Goal: Task Accomplishment & Management: Use online tool/utility

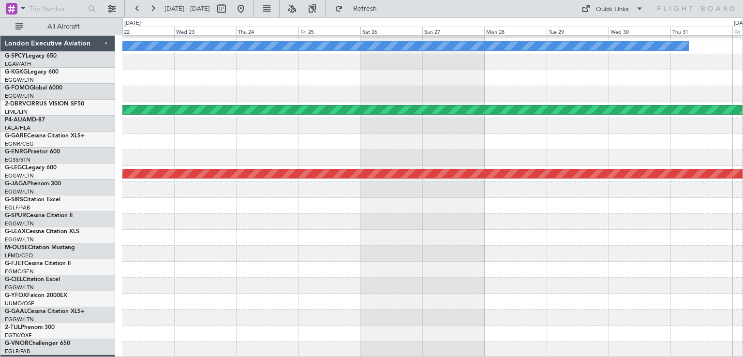
scroll to position [125, 0]
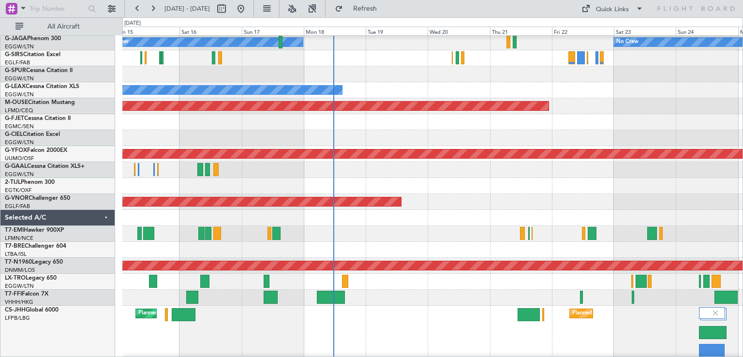
scroll to position [183, 0]
click at [656, 186] on div at bounding box center [432, 186] width 620 height 16
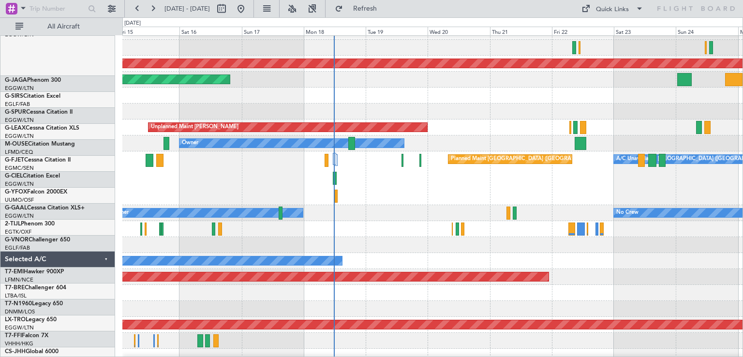
scroll to position [0, 0]
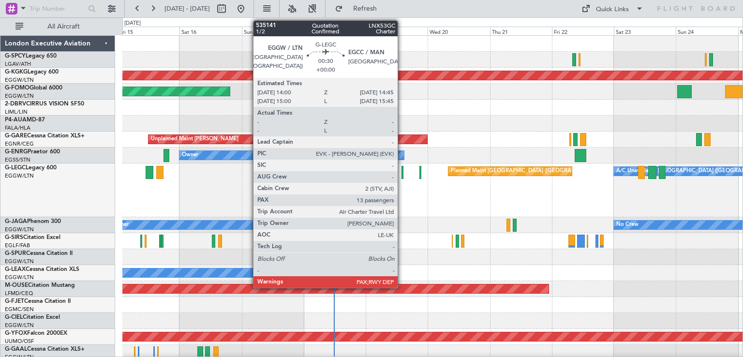
click at [402, 177] on div at bounding box center [402, 172] width 2 height 13
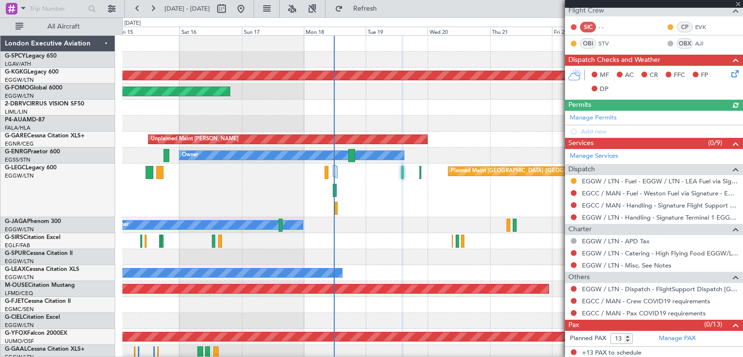
scroll to position [176, 0]
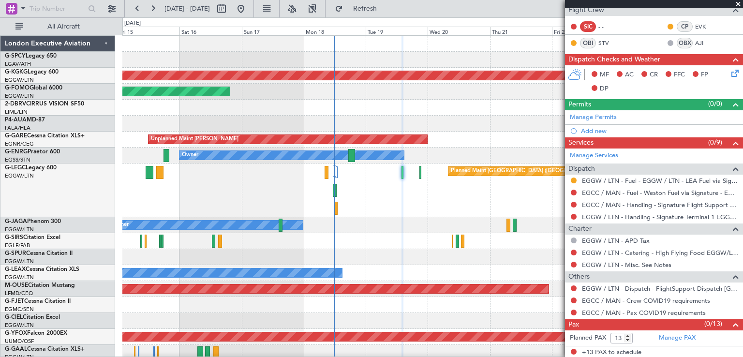
click at [737, 5] on span at bounding box center [738, 4] width 10 height 9
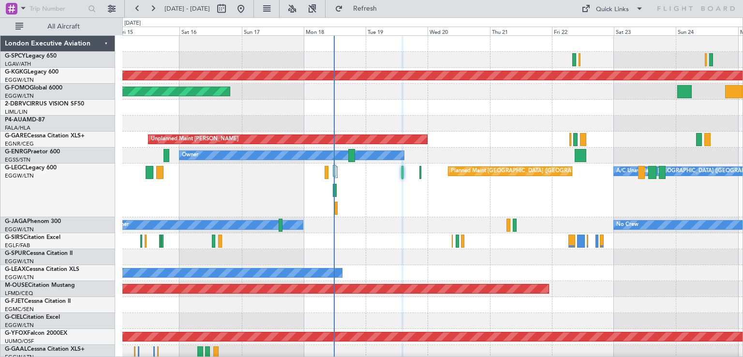
type input "0"
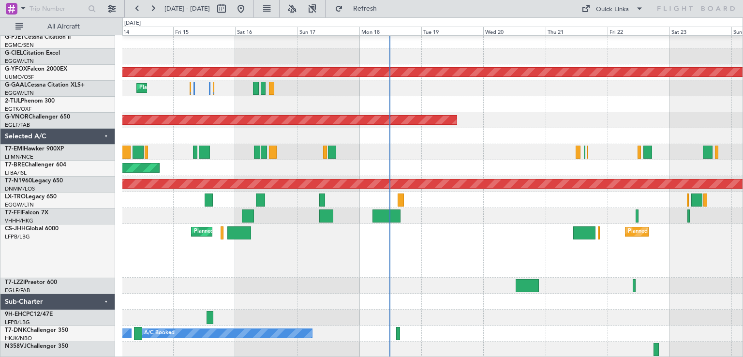
scroll to position [265, 0]
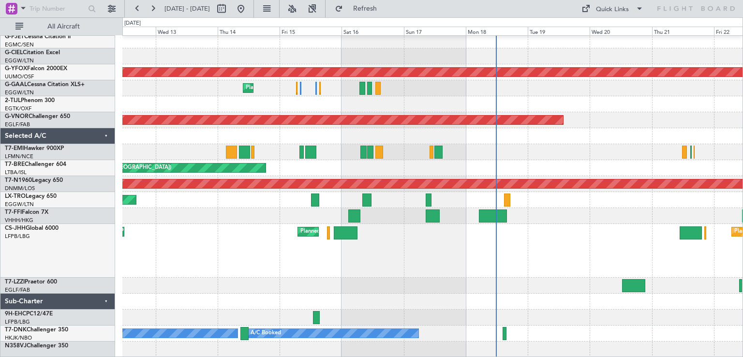
click at [617, 316] on div at bounding box center [432, 318] width 620 height 16
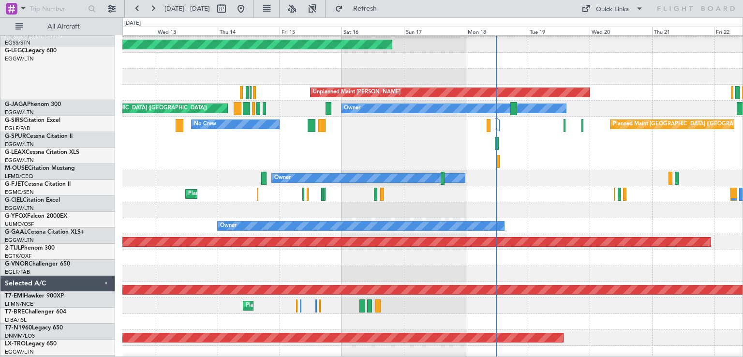
scroll to position [46, 0]
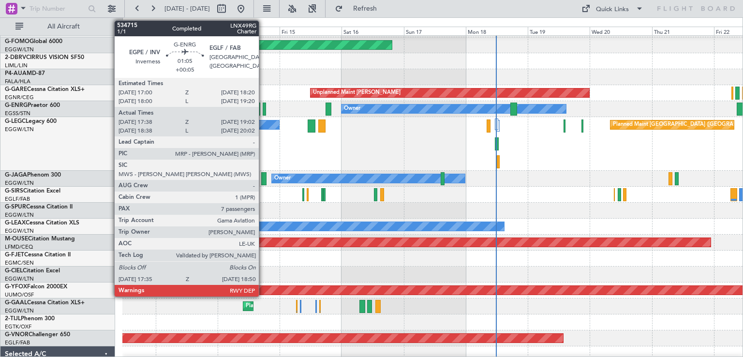
click at [263, 113] on div at bounding box center [264, 109] width 3 height 13
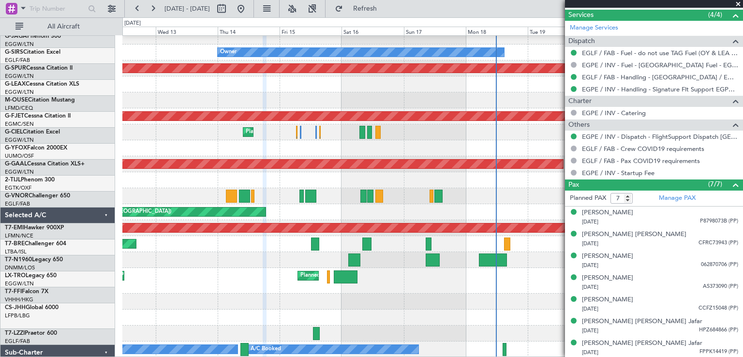
scroll to position [221, 0]
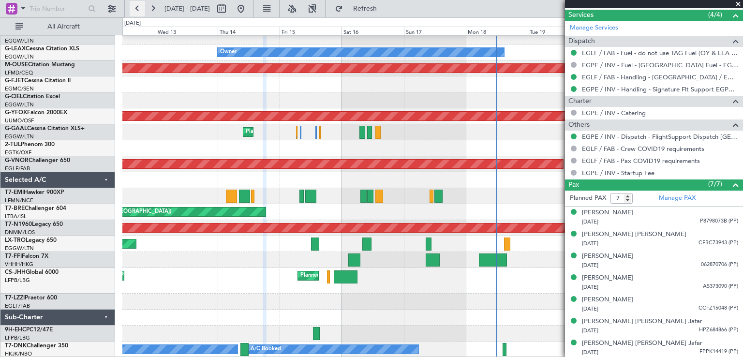
click at [141, 14] on button at bounding box center [137, 8] width 15 height 15
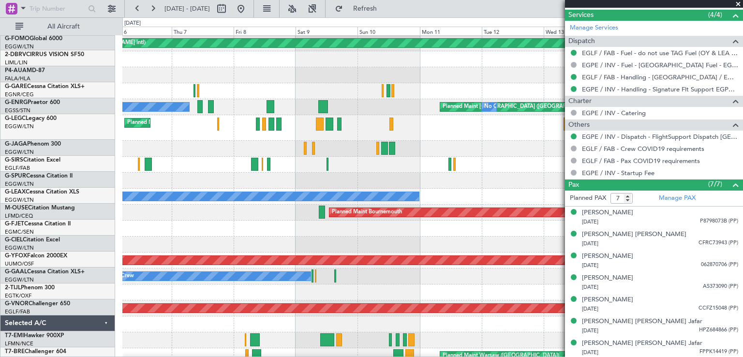
scroll to position [48, 0]
click at [94, 145] on div "AOG Maint [GEOGRAPHIC_DATA] (Ataturk) Planned Maint Windsor Locks ([PERSON_NAME…" at bounding box center [371, 187] width 743 height 340
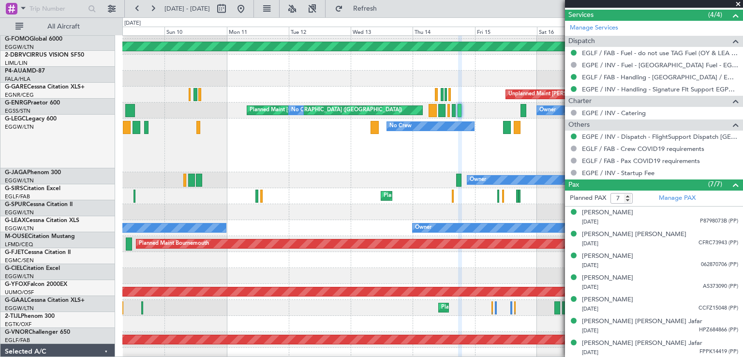
scroll to position [44, 0]
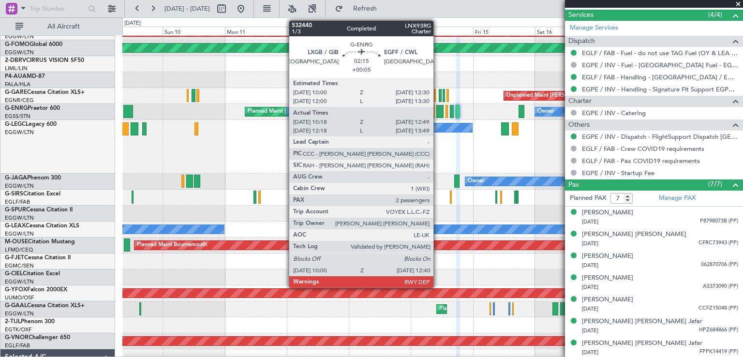
click at [438, 110] on div at bounding box center [439, 111] width 7 height 13
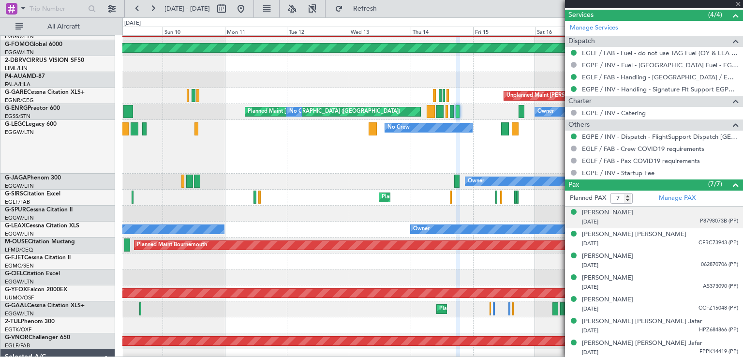
type input "10:18"
type input "12:34"
type input "2"
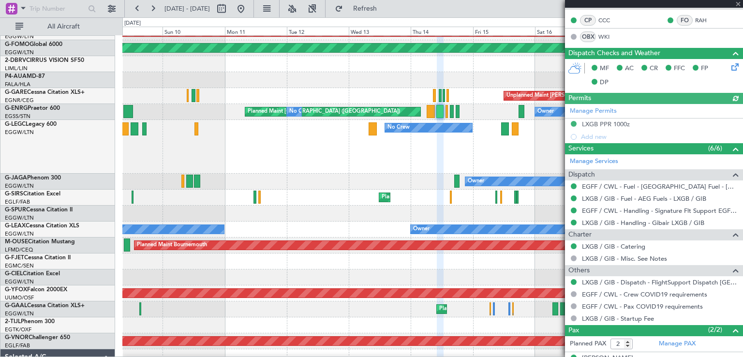
scroll to position [243, 0]
